Goal: Check status: Check status

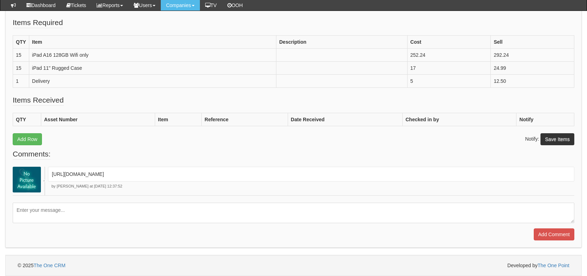
scroll to position [258, 0]
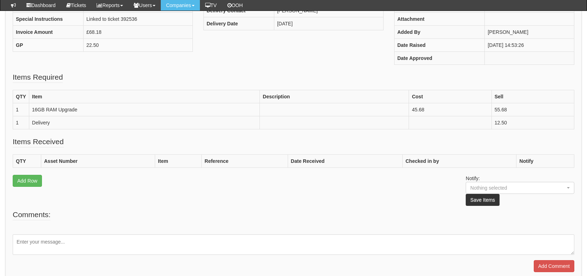
scroll to position [180, 0]
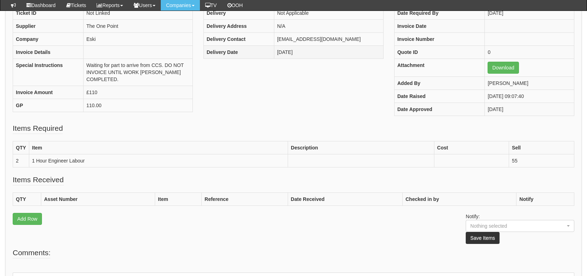
scroll to position [103, 0]
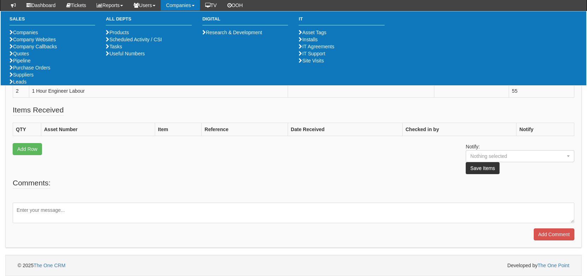
scroll to position [164, 0]
